Goal: Task Accomplishment & Management: Use online tool/utility

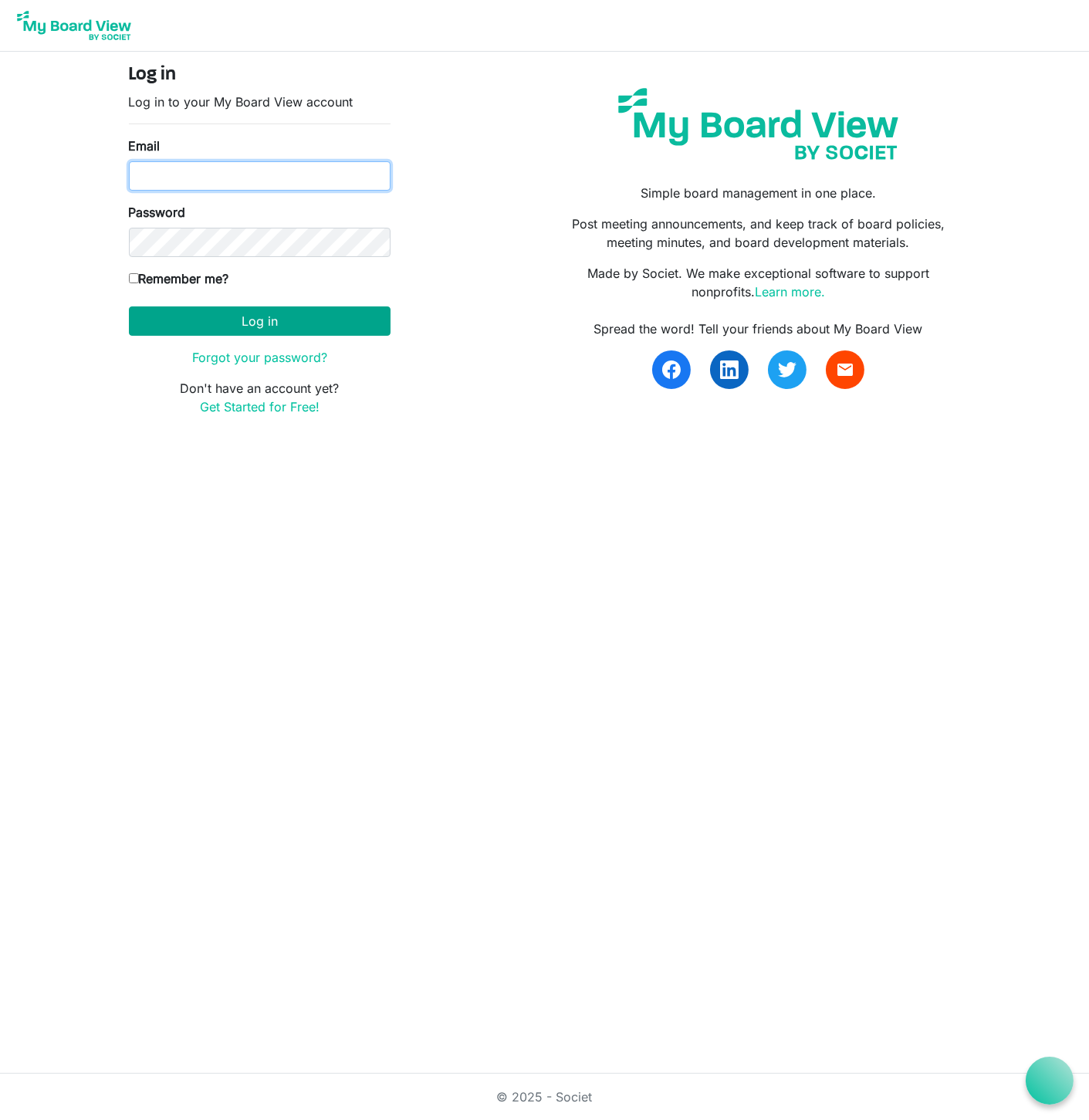
type input "Jessi@habitatsaltlake.org"
click at [209, 319] on button "Log in" at bounding box center [260, 321] width 262 height 29
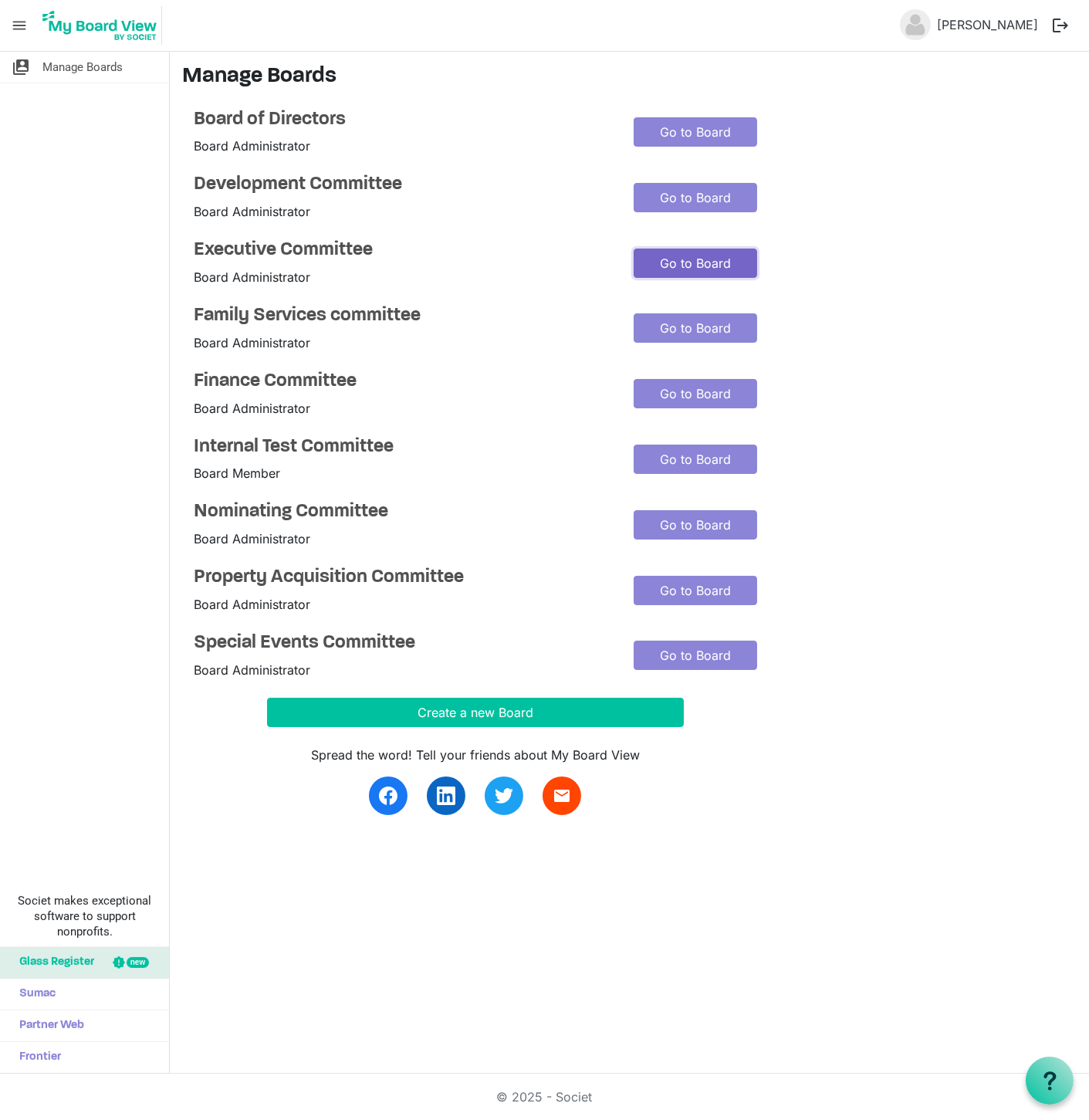
click at [663, 259] on link "Go to Board" at bounding box center [694, 263] width 123 height 29
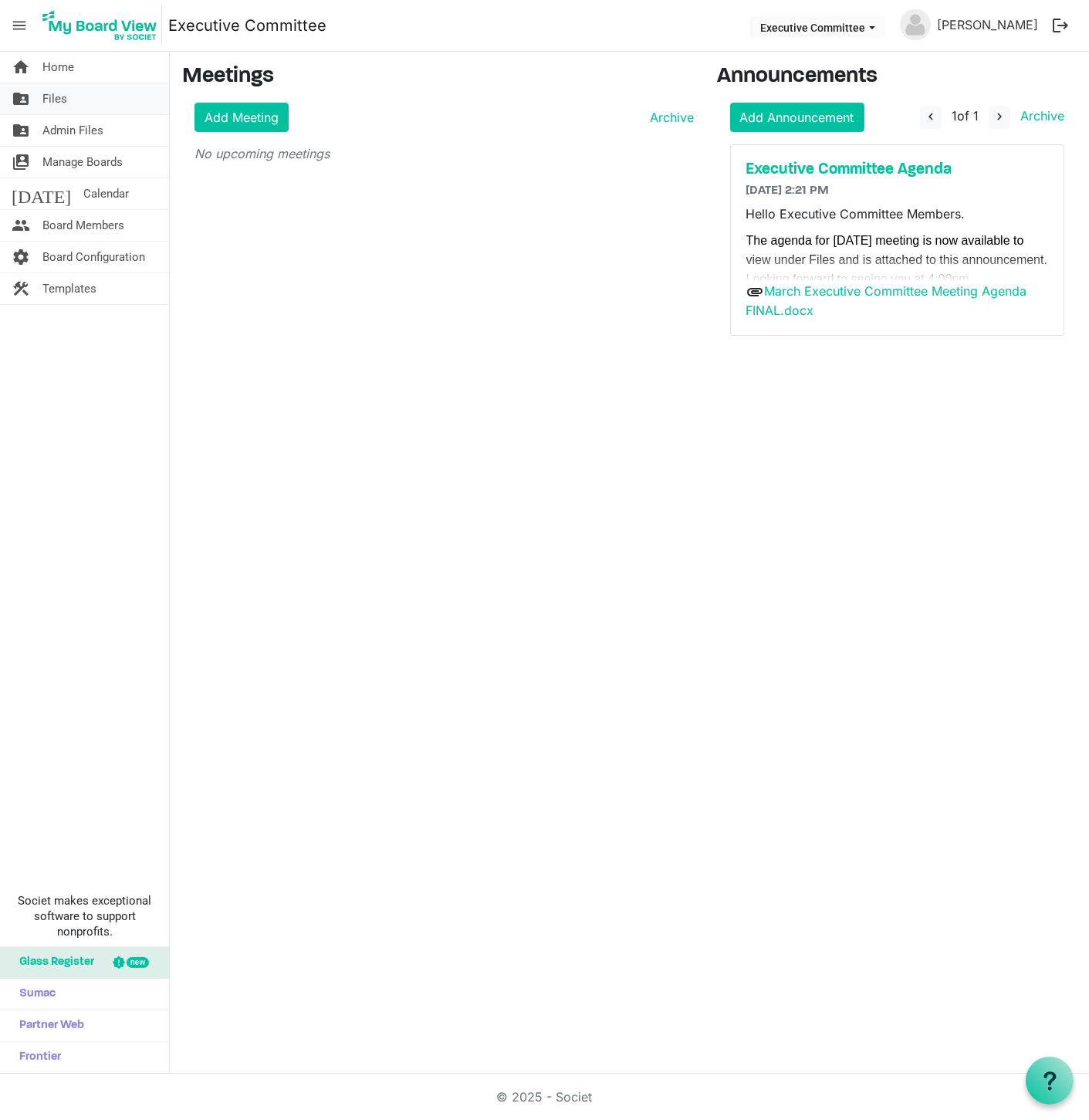
click at [51, 96] on span "Files" at bounding box center [54, 99] width 24 height 31
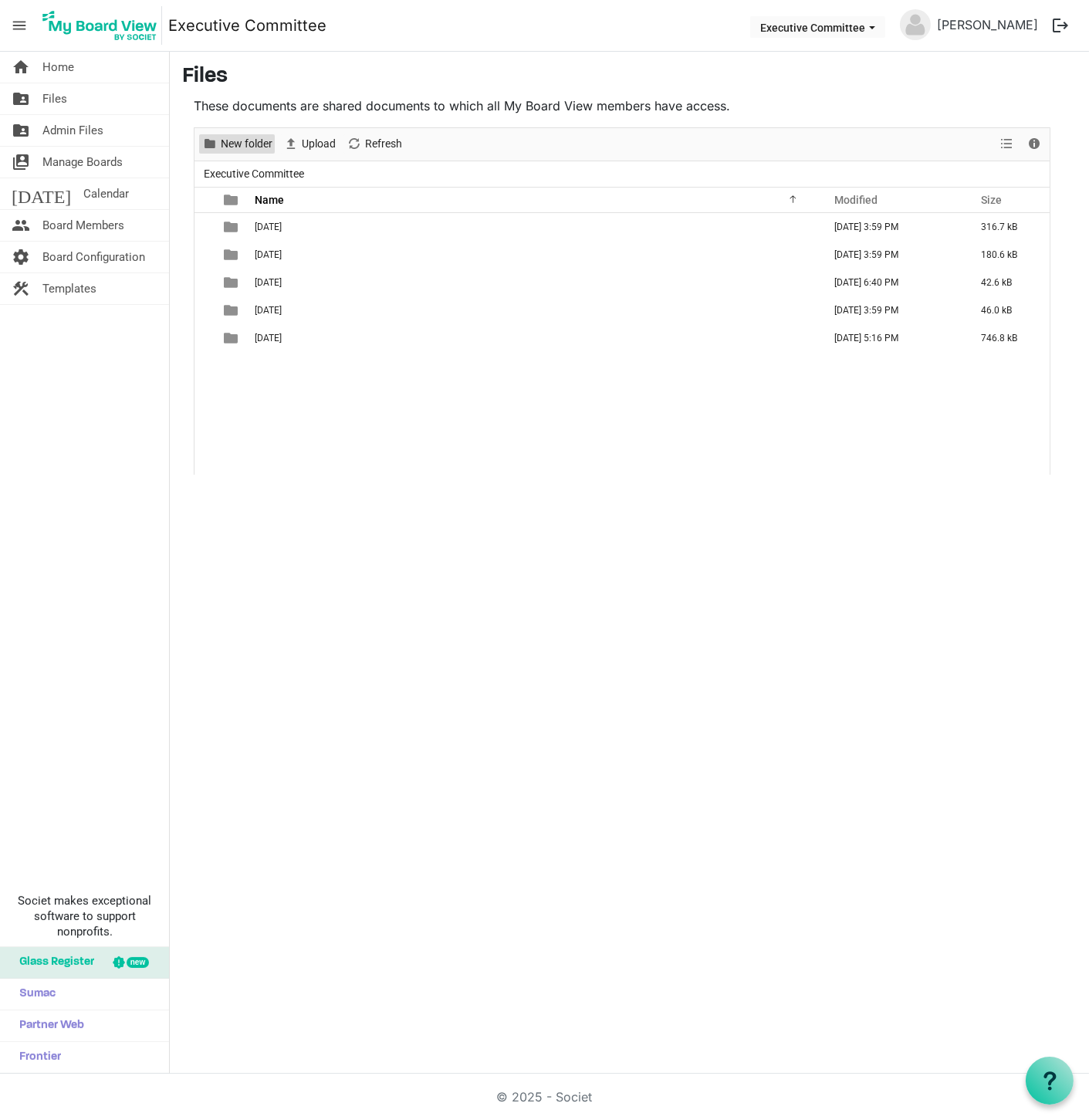
click at [235, 142] on span "New folder" at bounding box center [246, 144] width 55 height 19
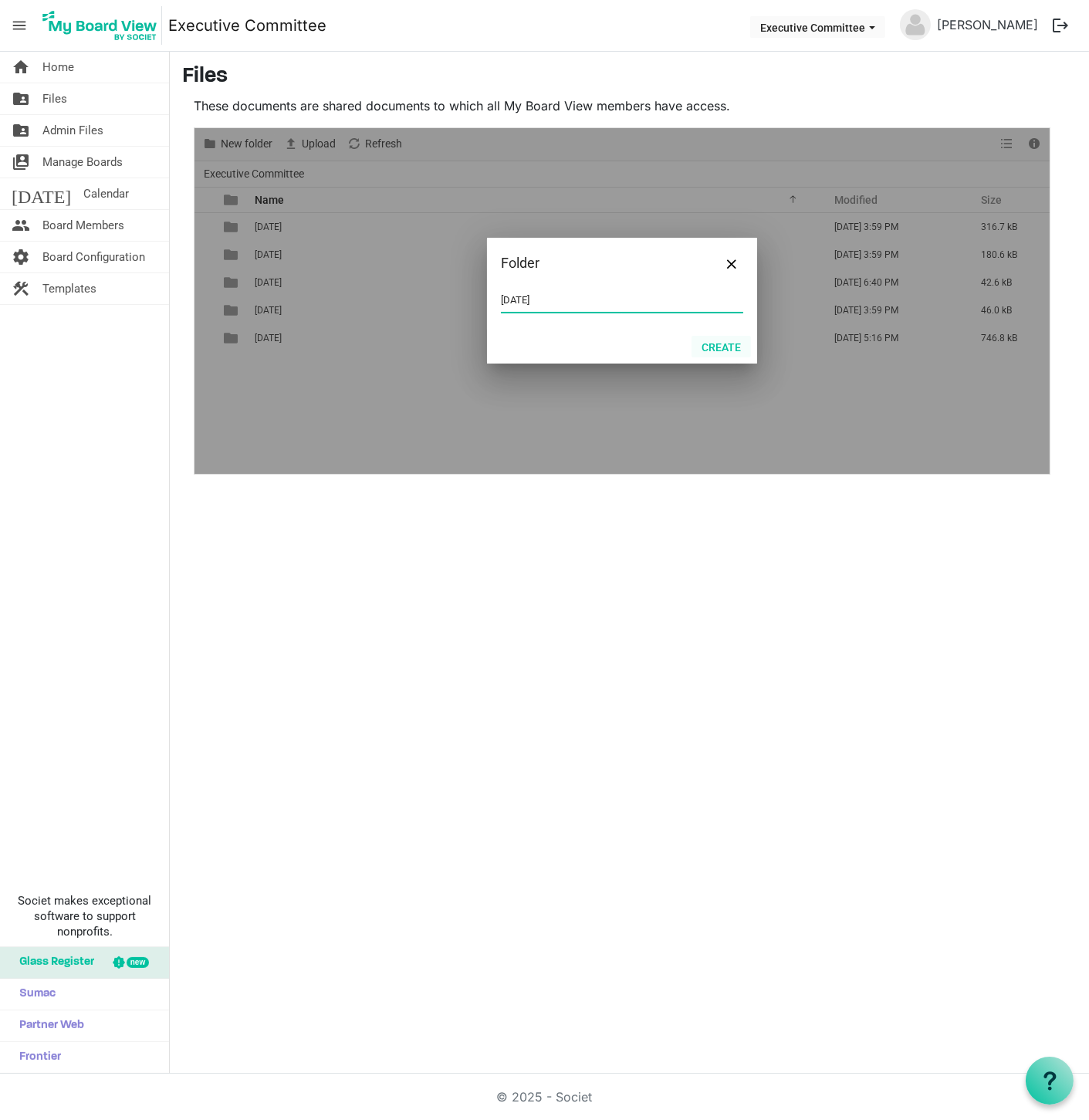
type input "October 2025"
click at [713, 346] on button "Create" at bounding box center [721, 346] width 59 height 21
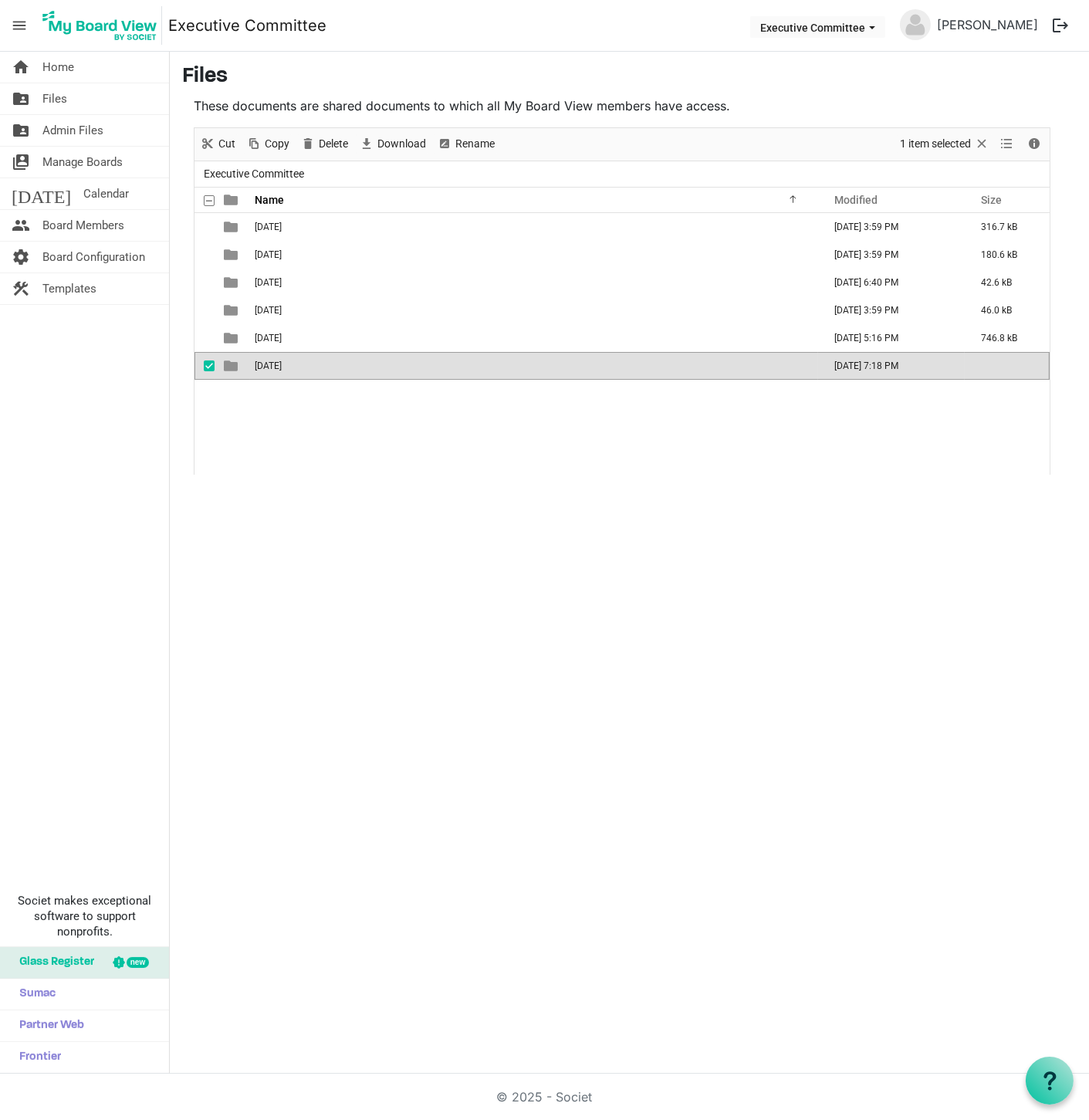
click at [280, 363] on span "October 2025" at bounding box center [269, 366] width 27 height 11
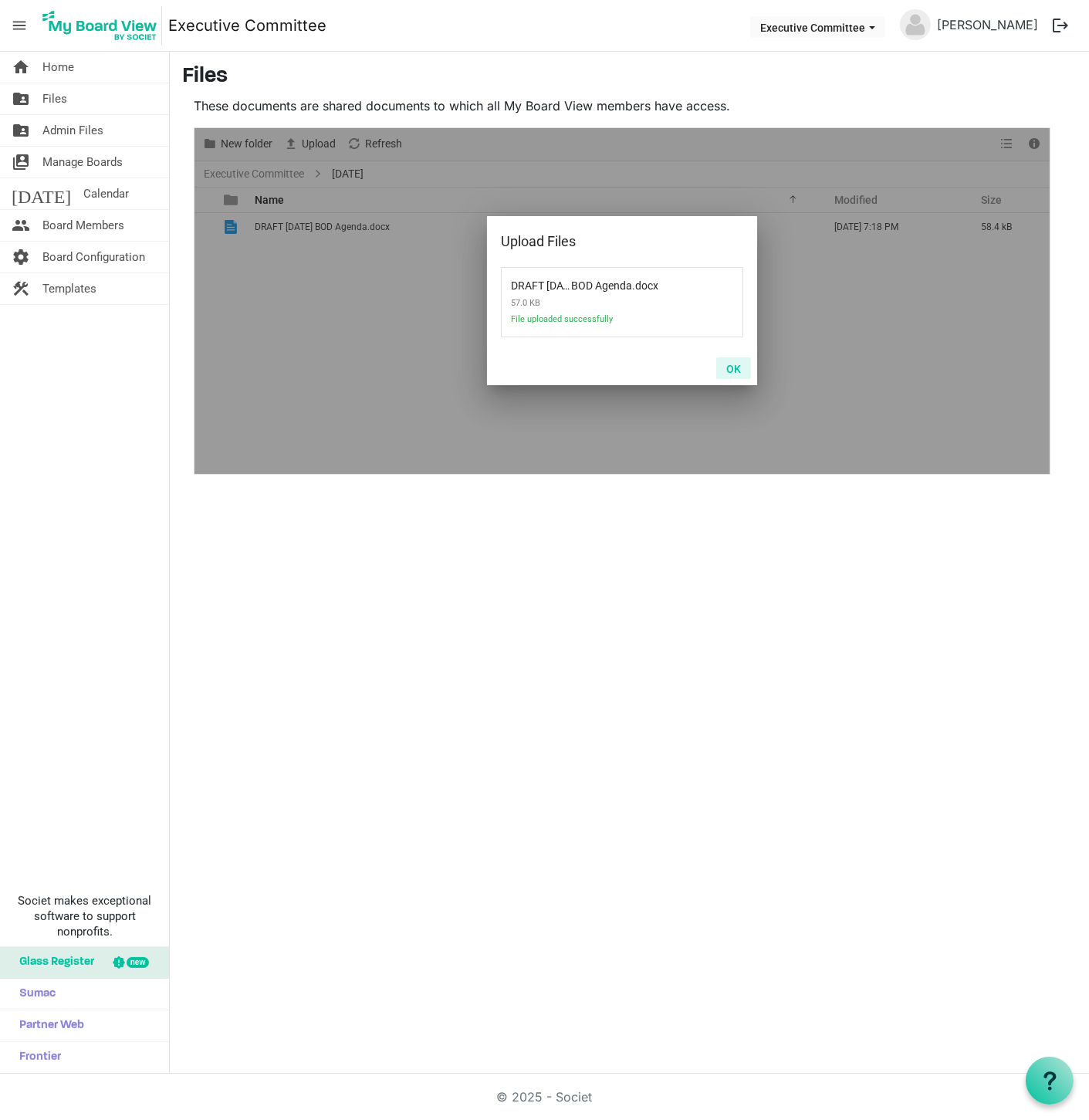
click at [733, 368] on button "OK" at bounding box center [734, 368] width 35 height 21
